Goal: Task Accomplishment & Management: Complete application form

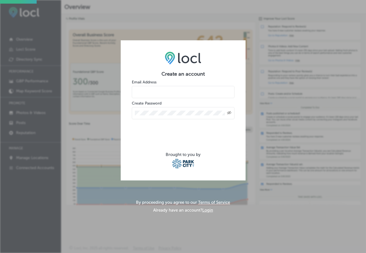
click at [160, 92] on input "email" at bounding box center [183, 92] width 103 height 12
type input "[EMAIL_ADDRESS][DOMAIN_NAME]"
click at [169, 109] on div "Created with Sketch." at bounding box center [183, 113] width 103 height 12
click at [225, 111] on div "Created with Sketch." at bounding box center [183, 113] width 97 height 5
click at [232, 112] on div "Created with Sketch." at bounding box center [183, 113] width 103 height 12
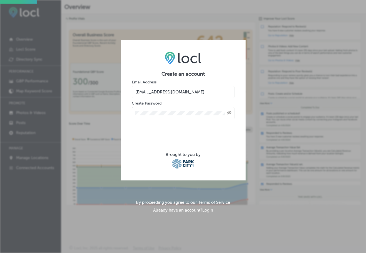
click at [228, 113] on icon "Created with Sketch." at bounding box center [229, 113] width 4 height 4
click at [72, 108] on div "Create an account Email Address [EMAIL_ADDRESS][DOMAIN_NAME] Create Password Br…" at bounding box center [183, 126] width 366 height 253
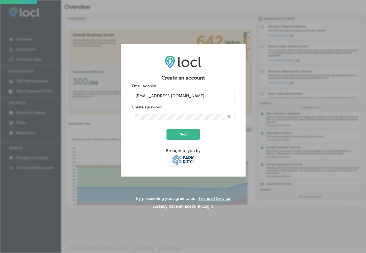
click at [191, 134] on button "Next" at bounding box center [183, 134] width 33 height 11
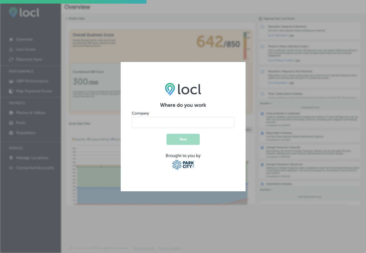
click at [188, 122] on input "name" at bounding box center [183, 122] width 103 height 11
type input "a"
type input "Abode Luxury Rentals"
click at [190, 136] on button "Next" at bounding box center [183, 139] width 33 height 11
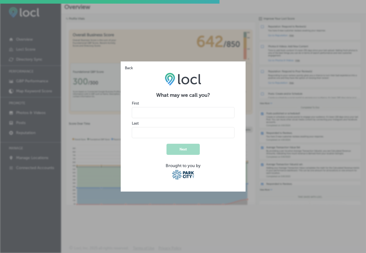
click at [192, 112] on input "name" at bounding box center [183, 112] width 103 height 11
type input "[PERSON_NAME]"
click at [244, 163] on div "What may we call you? First Last Next Brought to you by" at bounding box center [183, 126] width 125 height 130
click at [187, 150] on button "Next" at bounding box center [183, 149] width 33 height 11
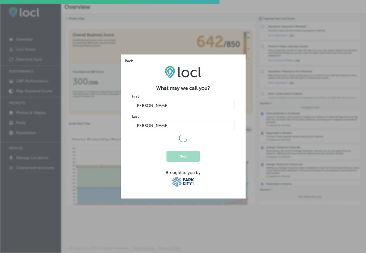
select select "US"
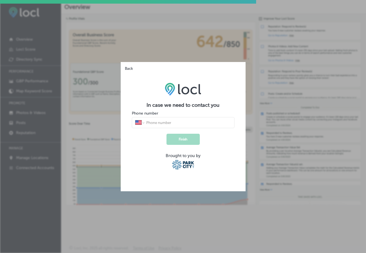
click at [172, 124] on input "tel" at bounding box center [188, 122] width 85 height 5
type input "[PHONE_NUMBER]"
click at [169, 139] on button "Finish" at bounding box center [183, 139] width 33 height 11
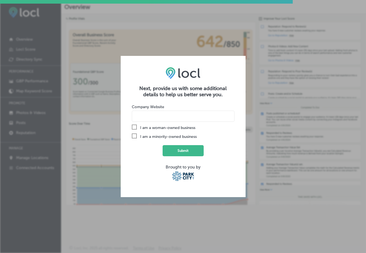
click at [175, 113] on input at bounding box center [183, 116] width 103 height 11
type input "[DOMAIN_NAME]"
click at [187, 130] on label "Check Created with Sketch. I am a woman-owned business" at bounding box center [183, 127] width 103 height 6
click at [0, 0] on input "Check Created with Sketch. I am a woman-owned business" at bounding box center [0, 0] width 0 height 0
click at [136, 128] on icon "Group Created with Sketch." at bounding box center [134, 126] width 5 height 5
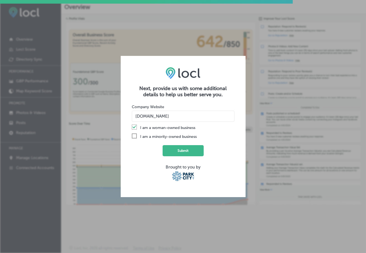
click at [0, 0] on input "Group Created with Sketch. I am a woman-owned business" at bounding box center [0, 0] width 0 height 0
click at [185, 152] on button "Submit" at bounding box center [183, 150] width 41 height 11
